Goal: Information Seeking & Learning: Learn about a topic

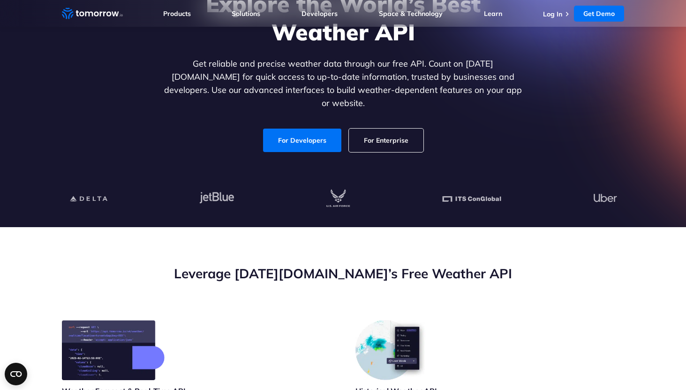
scroll to position [114, 0]
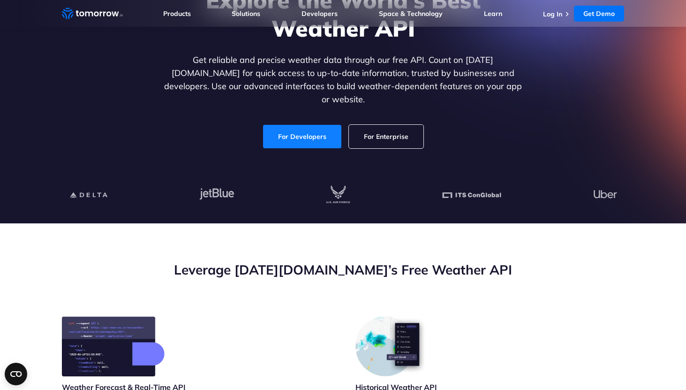
click at [291, 138] on link "For Developers" at bounding box center [302, 136] width 78 height 23
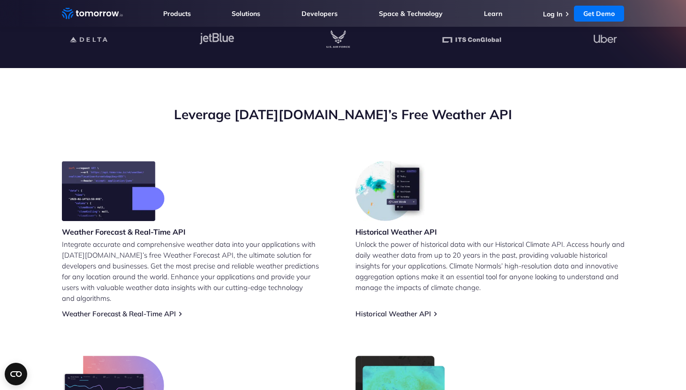
scroll to position [268, 0]
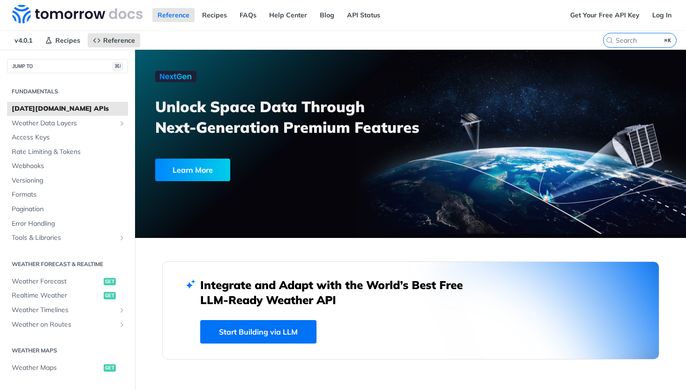
scroll to position [3, 0]
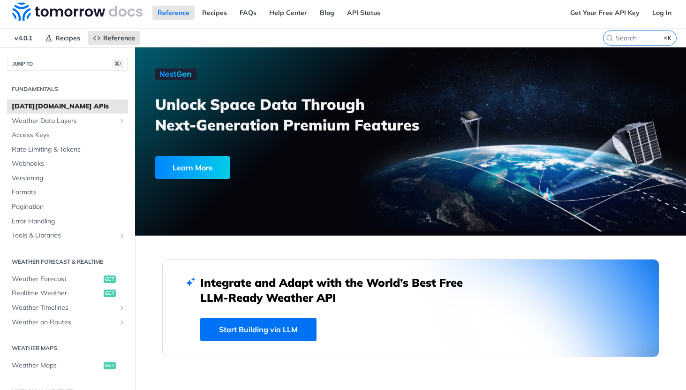
click at [310, 118] on h3 "Unlock Space Data Through Next-Generation Premium Features" at bounding box center [288, 114] width 266 height 41
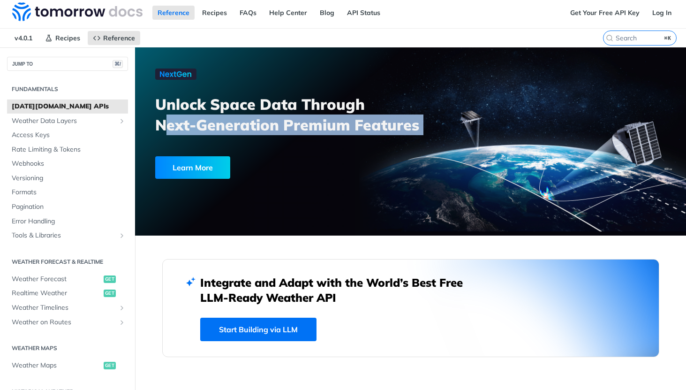
click at [310, 118] on h3 "Unlock Space Data Through Next-Generation Premium Features" at bounding box center [288, 114] width 266 height 41
click at [310, 176] on link "Learn More" at bounding box center [261, 167] width 213 height 23
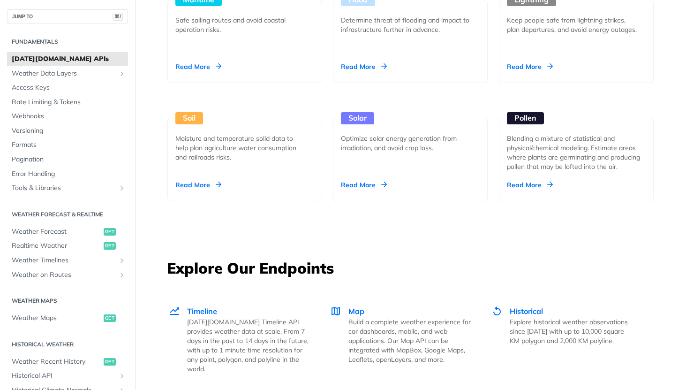
scroll to position [1276, 0]
